Goal: Information Seeking & Learning: Learn about a topic

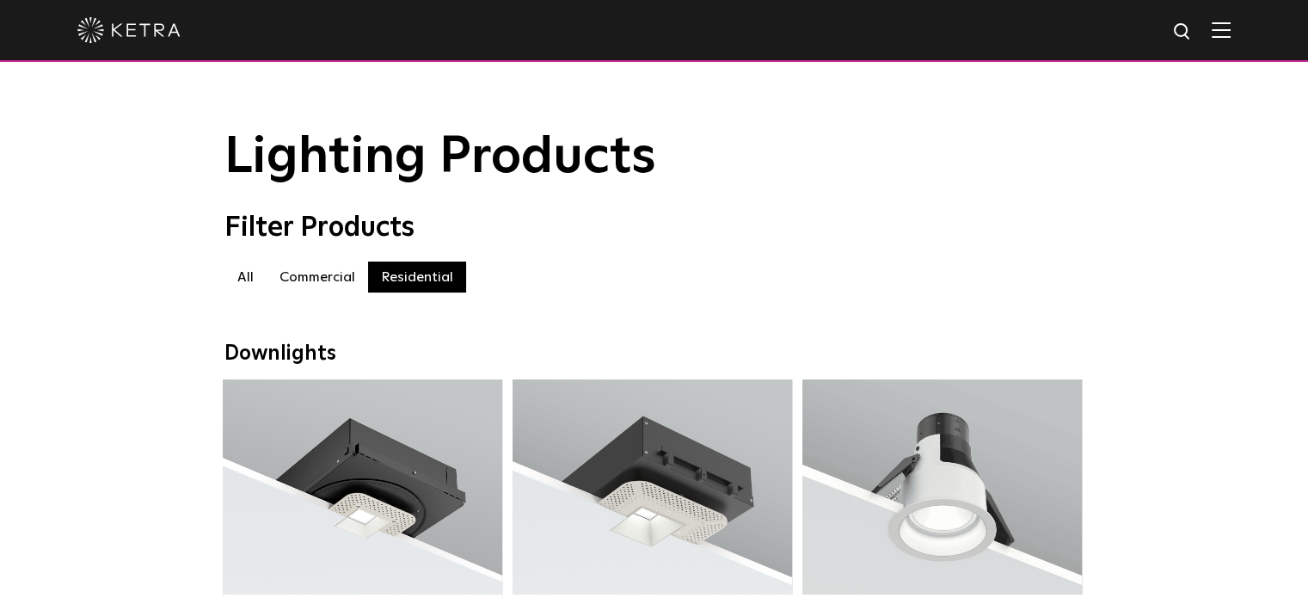
click at [322, 292] on label "Commercial" at bounding box center [317, 276] width 101 height 31
click at [405, 302] on div "Commercial All Commercial Residential" at bounding box center [654, 285] width 860 height 48
click at [405, 292] on label "Residential" at bounding box center [417, 276] width 98 height 31
click at [405, 285] on label "Residential" at bounding box center [417, 276] width 98 height 31
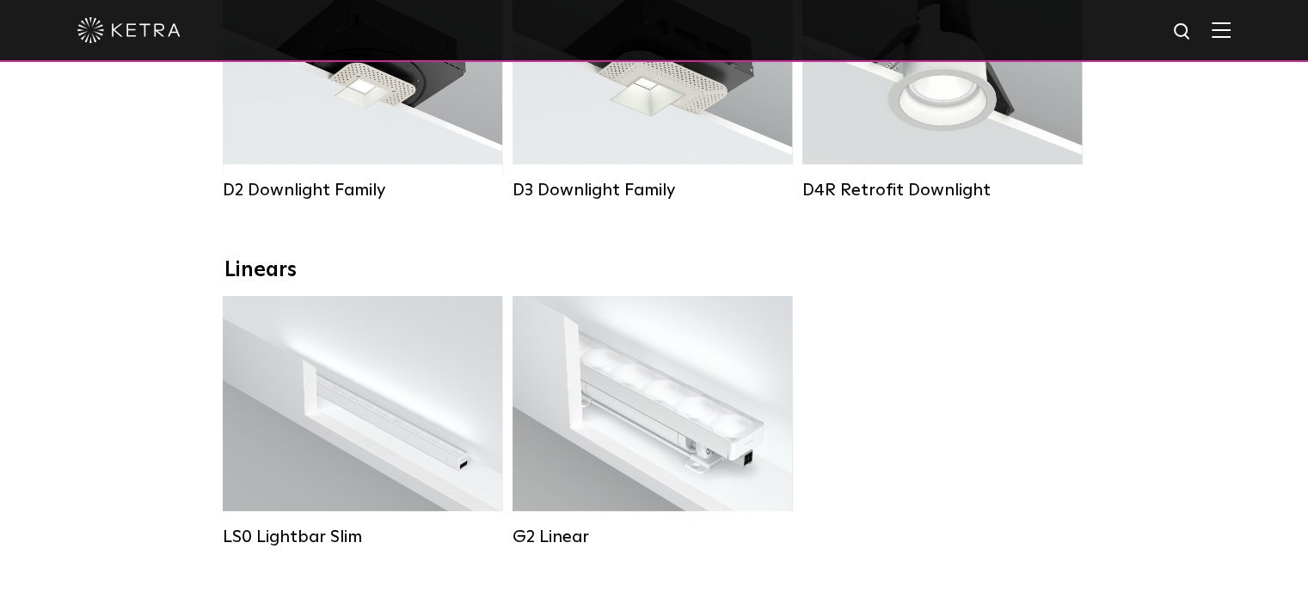
scroll to position [430, 0]
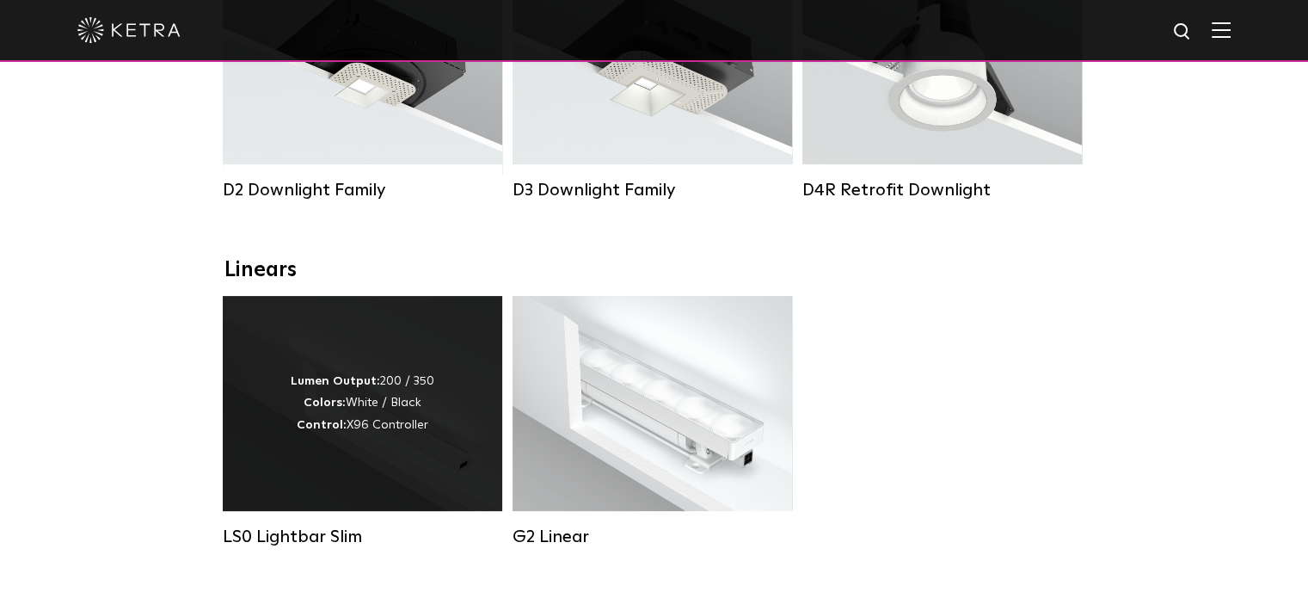
click at [287, 470] on div "Lumen Output: 200 / 350 Colors: White / Black Control: X96 Controller" at bounding box center [363, 403] width 280 height 215
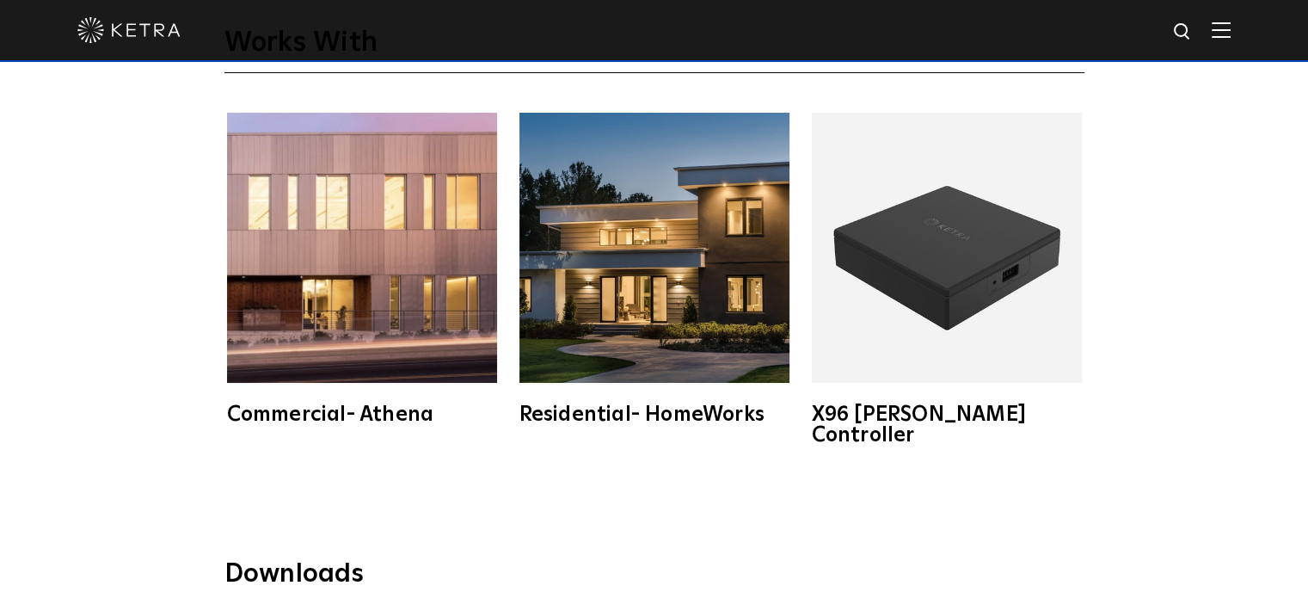
scroll to position [2838, 0]
